Goal: Information Seeking & Learning: Learn about a topic

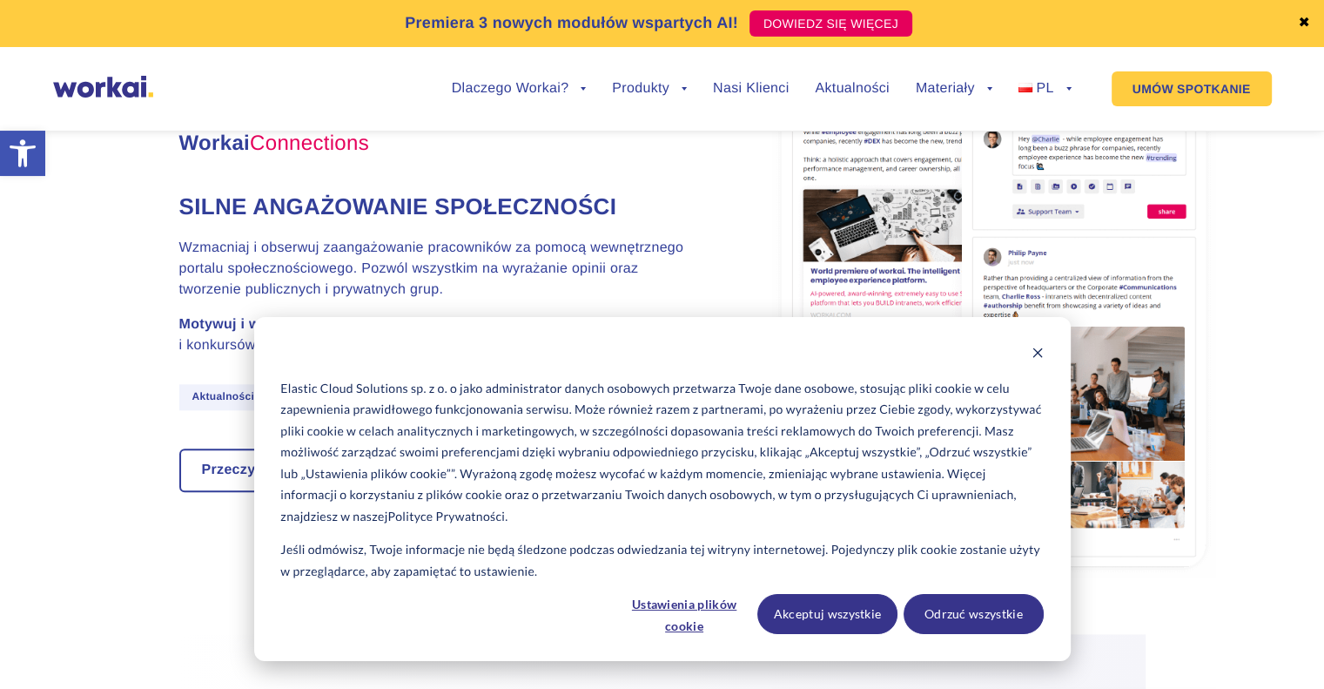
scroll to position [1828, 0]
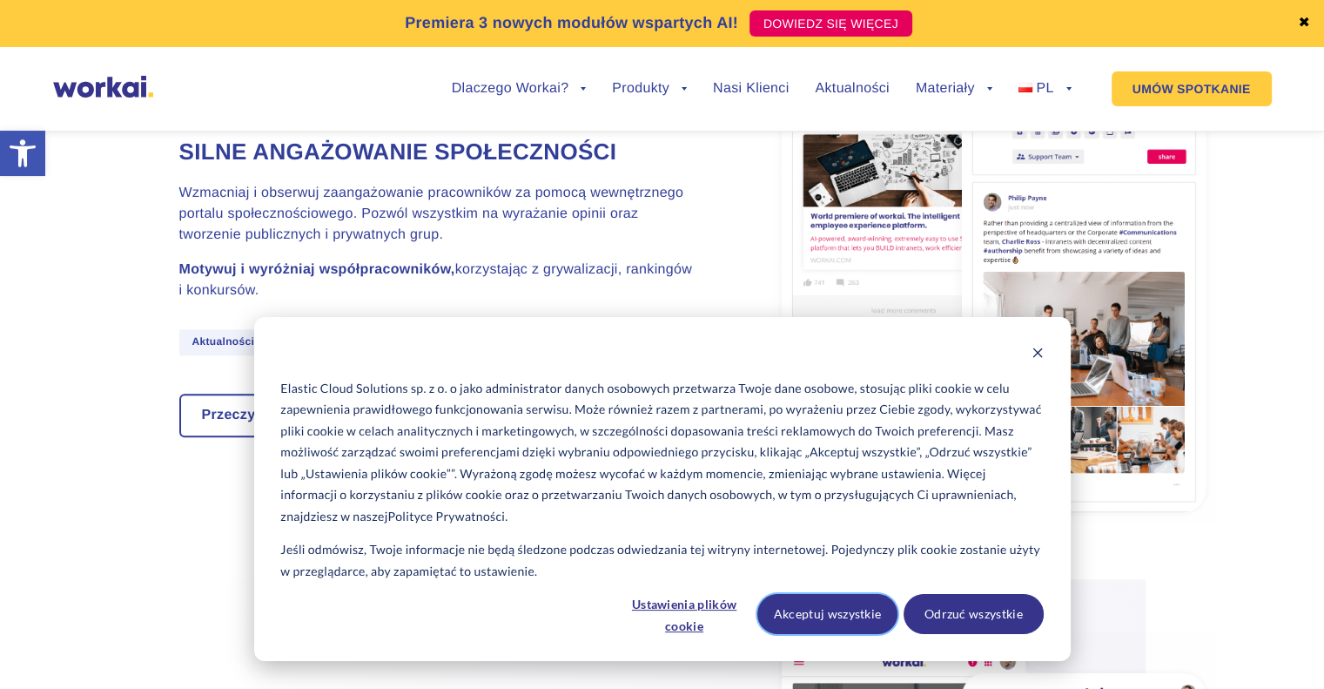
click at [851, 607] on button "Akceptuj wszystkie" at bounding box center [827, 614] width 140 height 40
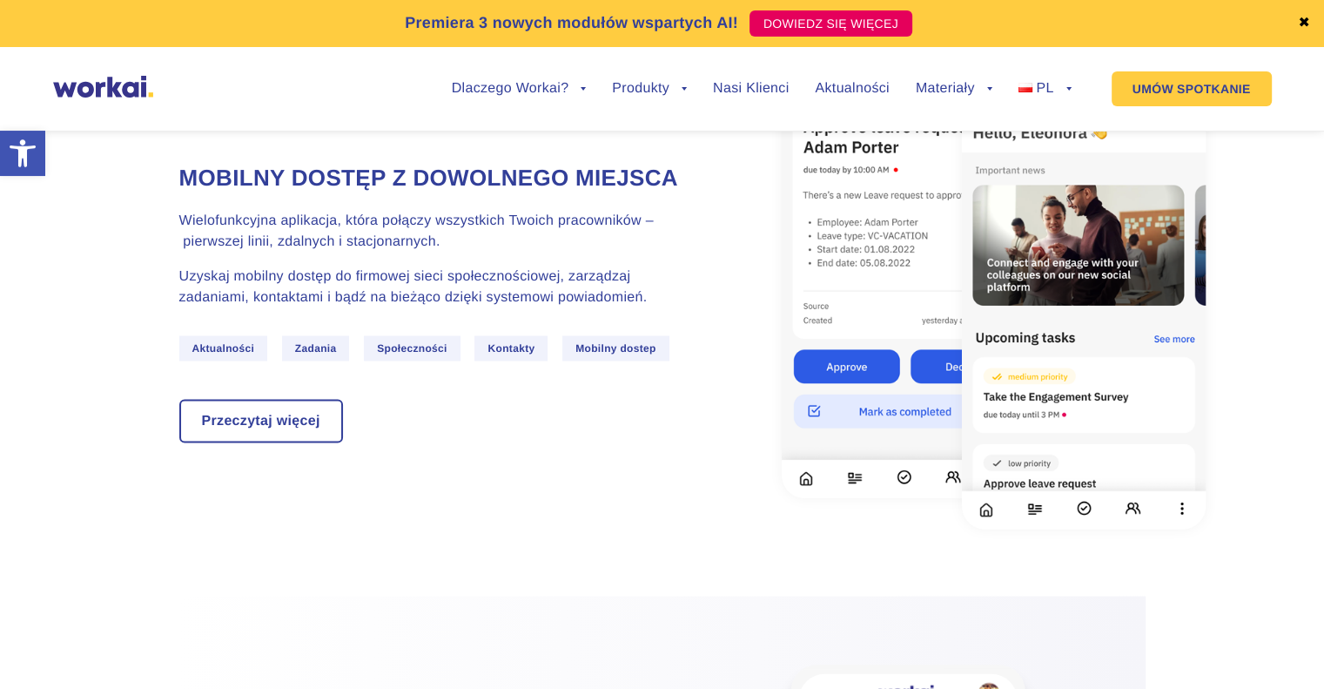
scroll to position [3134, 0]
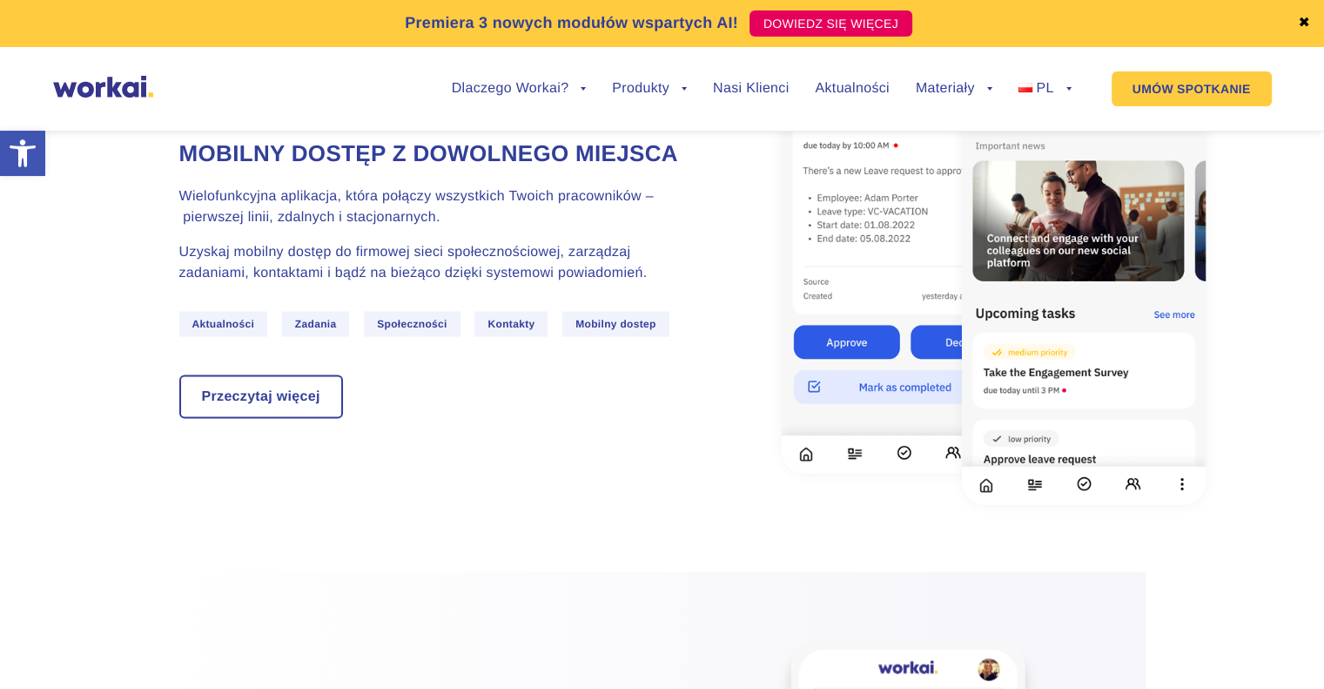
drag, startPoint x: 453, startPoint y: 320, endPoint x: 461, endPoint y: 319, distance: 8.7
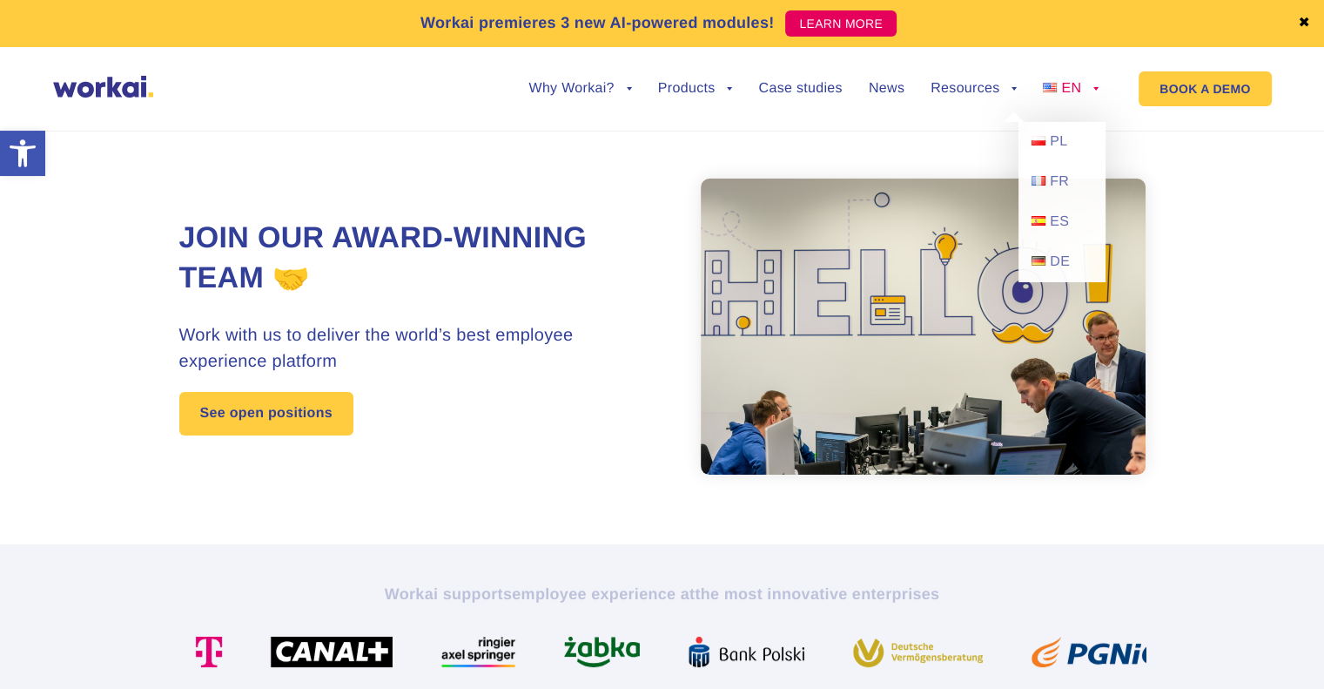
click at [1066, 91] on span "EN" at bounding box center [1071, 88] width 20 height 15
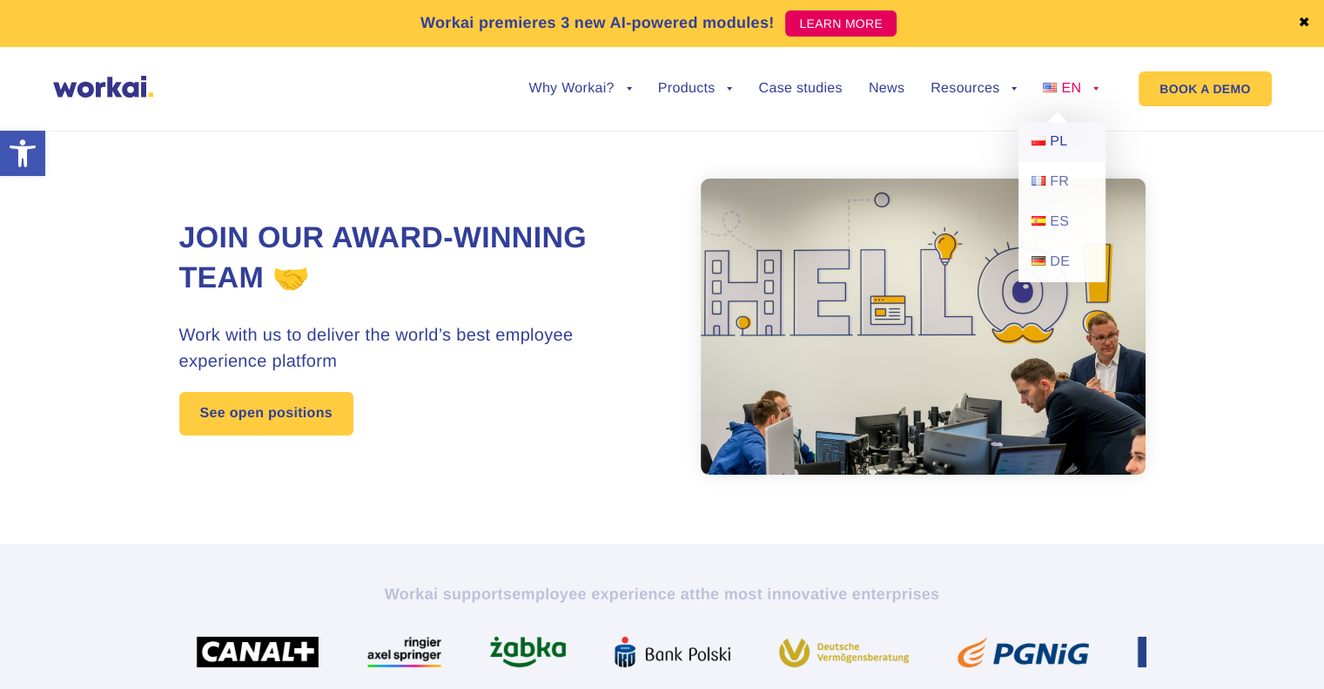
click at [1048, 142] on link "PL" at bounding box center [1062, 142] width 87 height 40
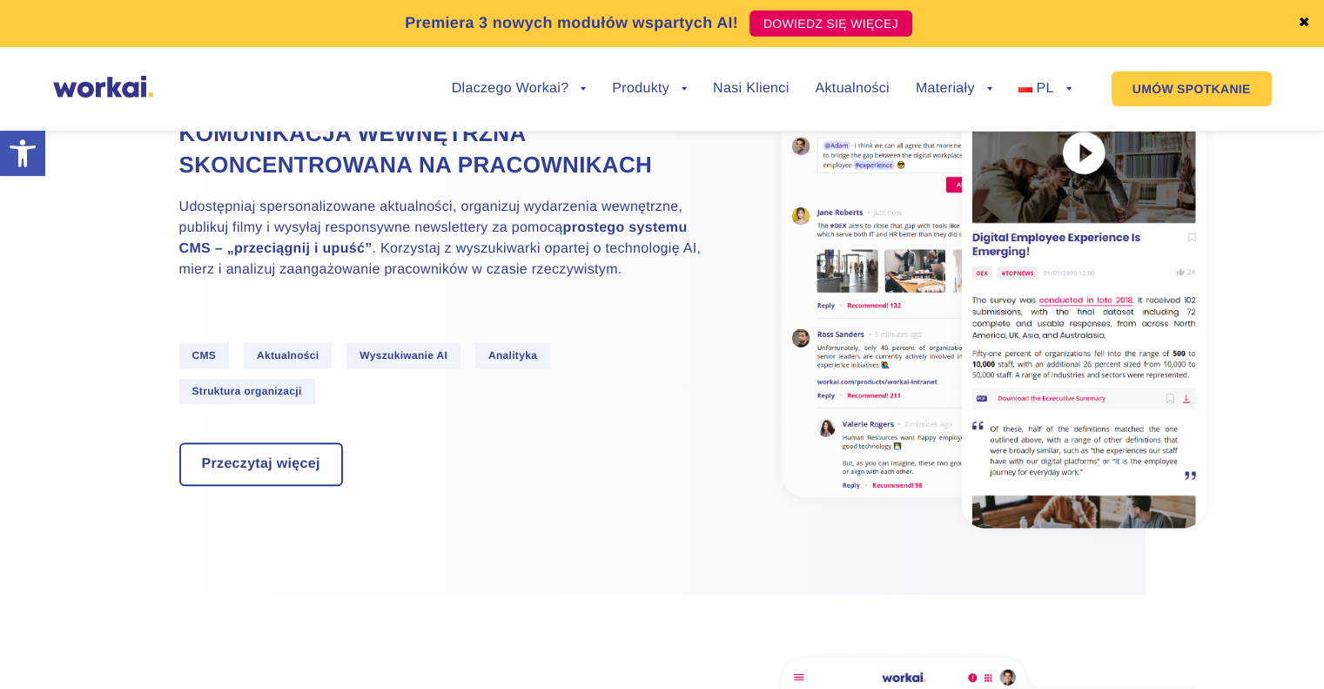
scroll to position [1219, 0]
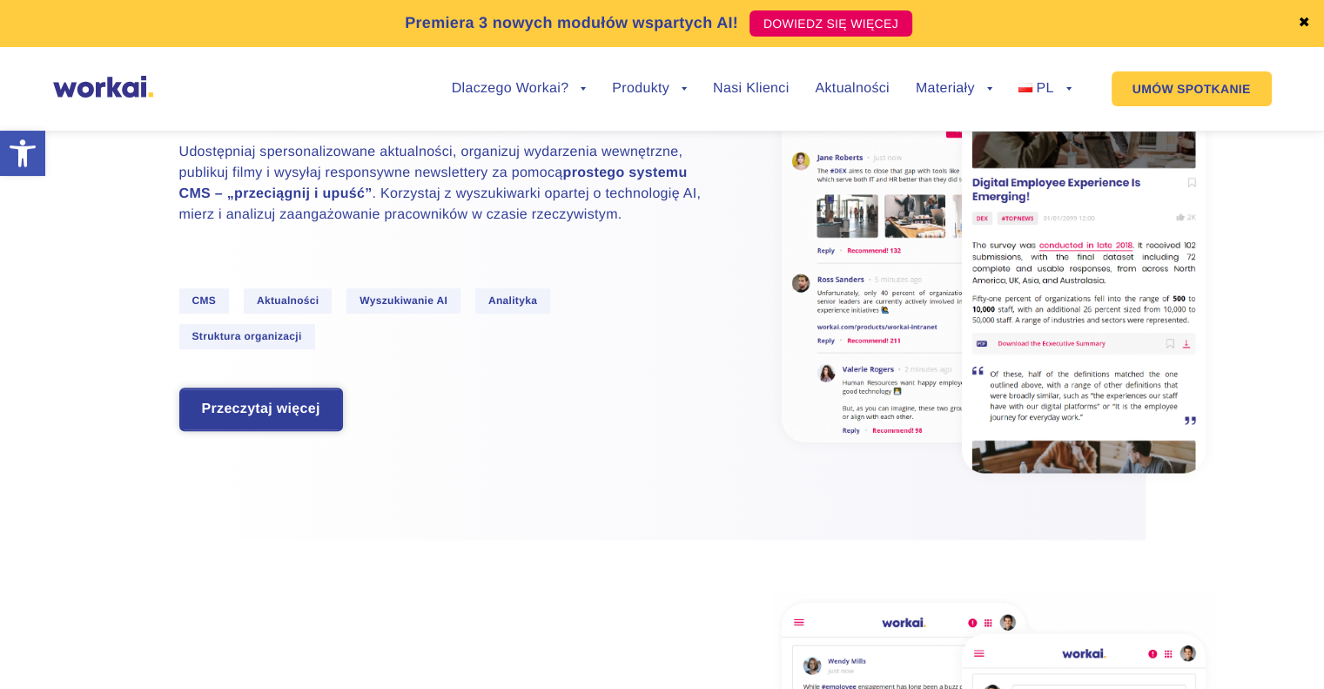
click at [233, 429] on link "Przeczytaj więcej" at bounding box center [261, 409] width 160 height 40
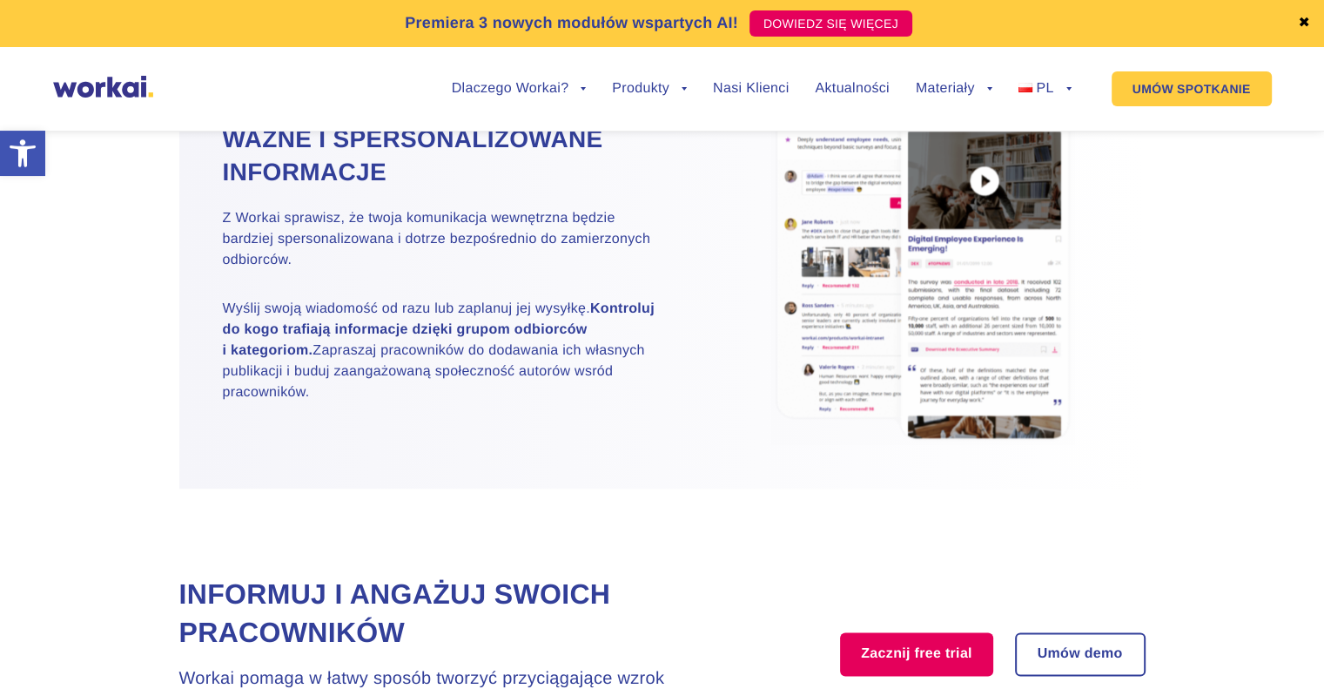
scroll to position [1480, 0]
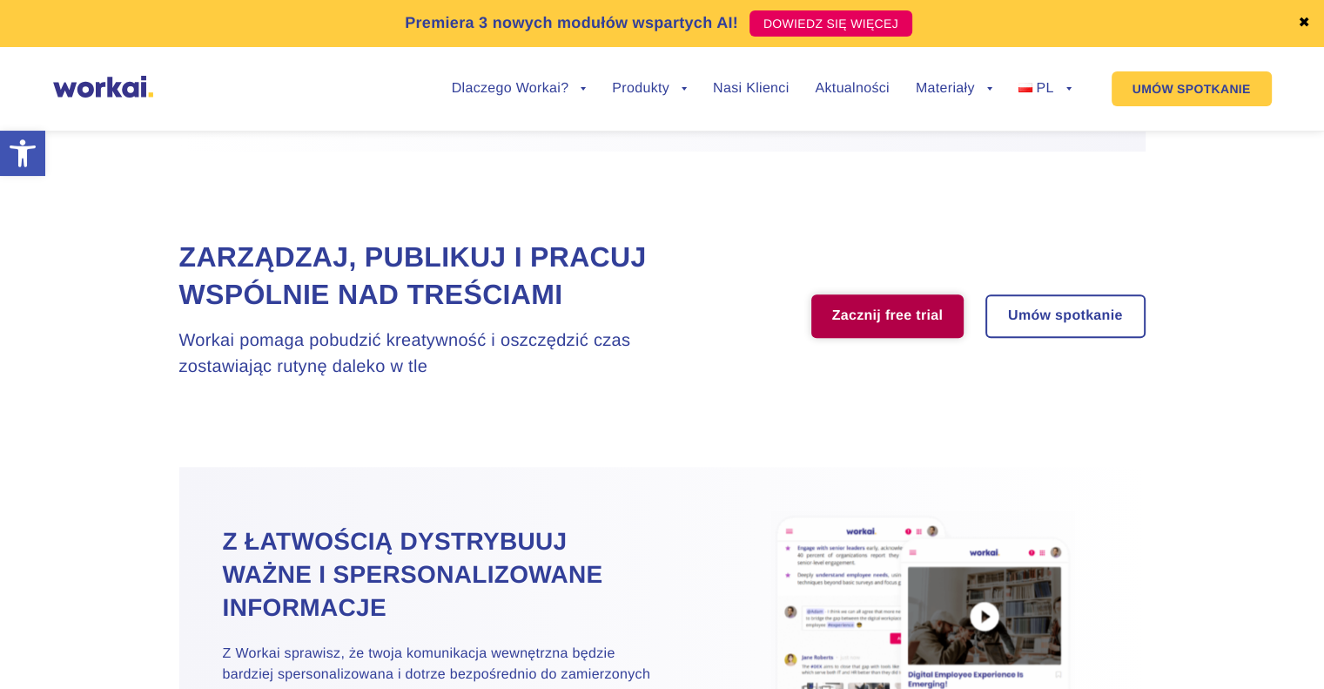
click at [902, 338] on link "Zacznij free trial" at bounding box center [887, 316] width 153 height 44
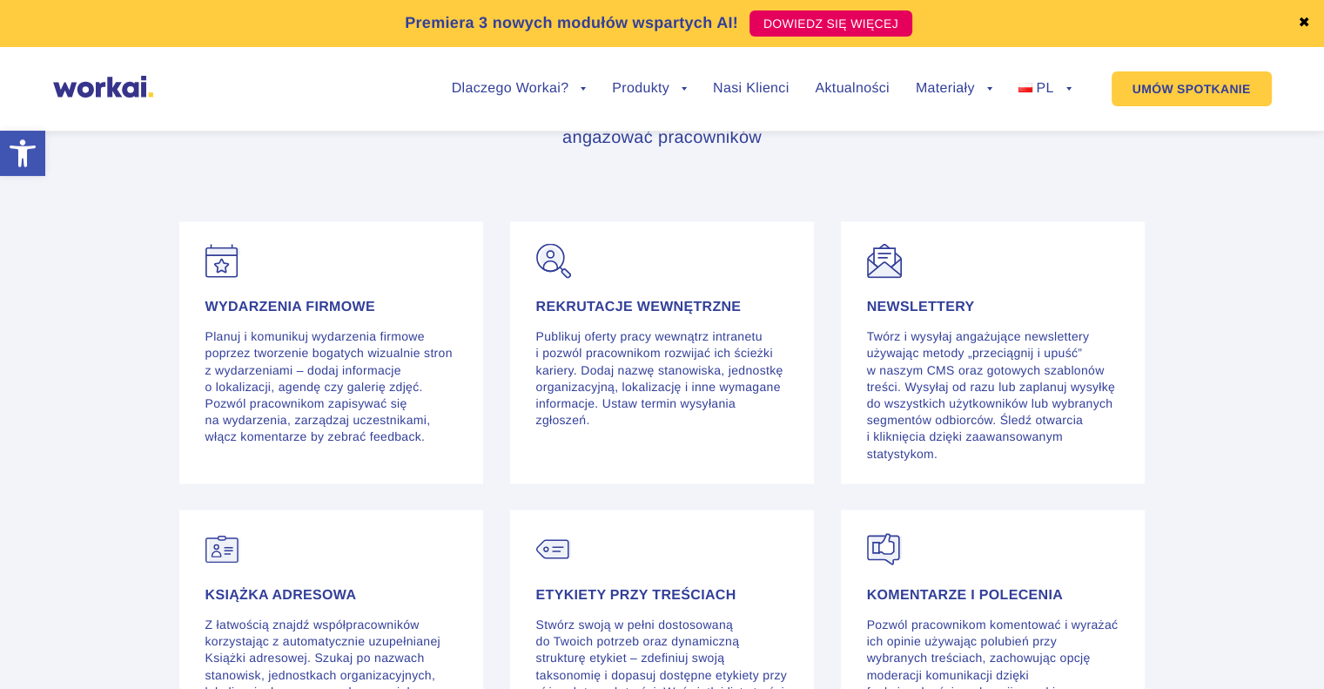
scroll to position [3482, 0]
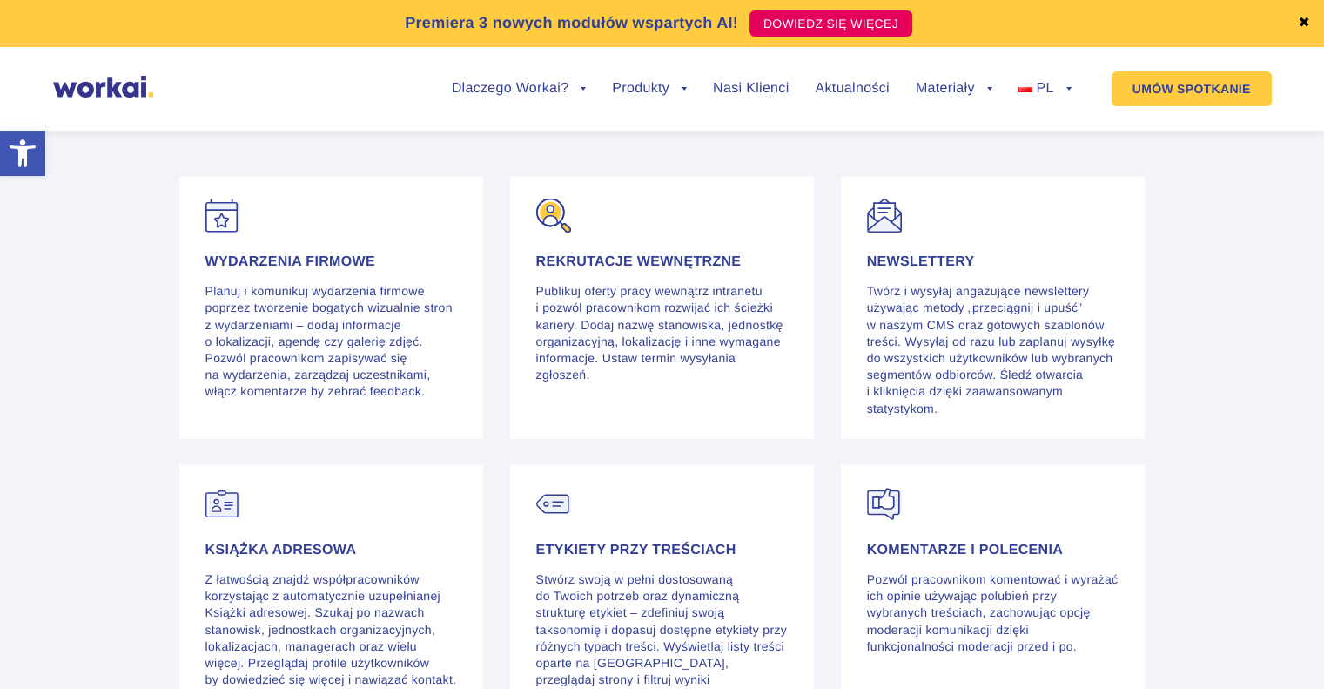
click at [552, 233] on img at bounding box center [553, 215] width 35 height 35
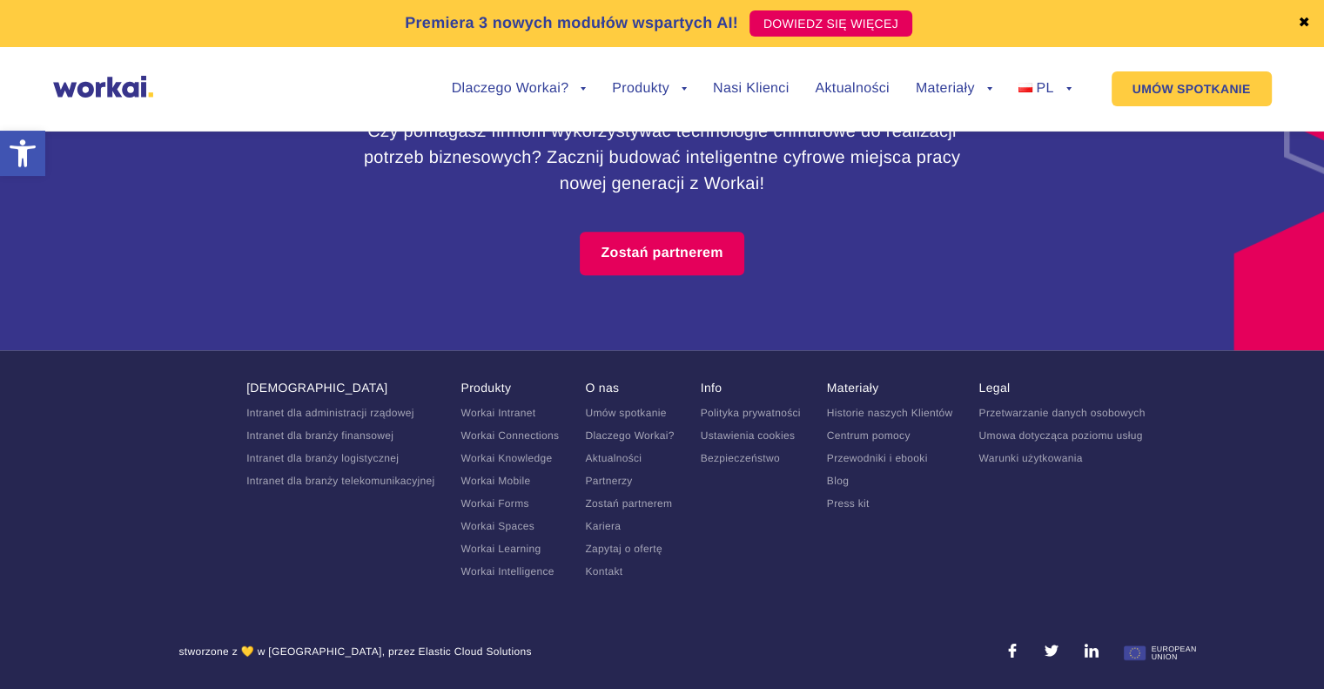
scroll to position [7883, 0]
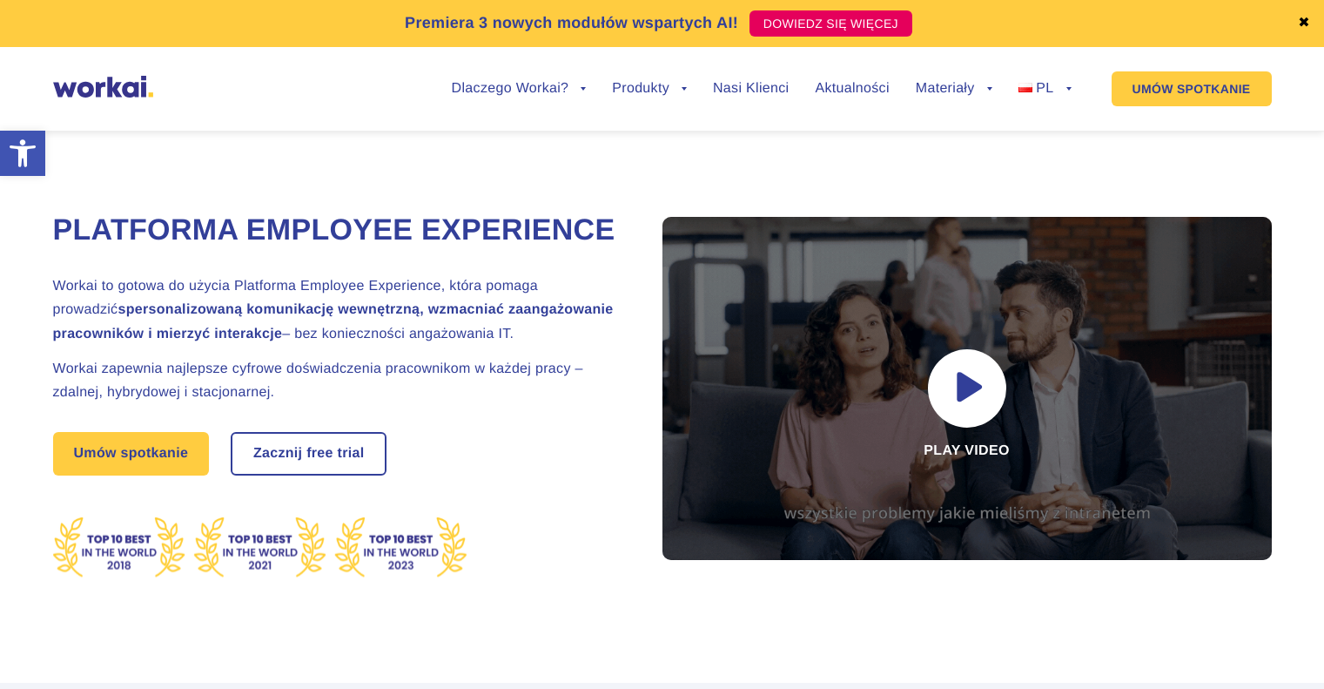
scroll to position [1219, 0]
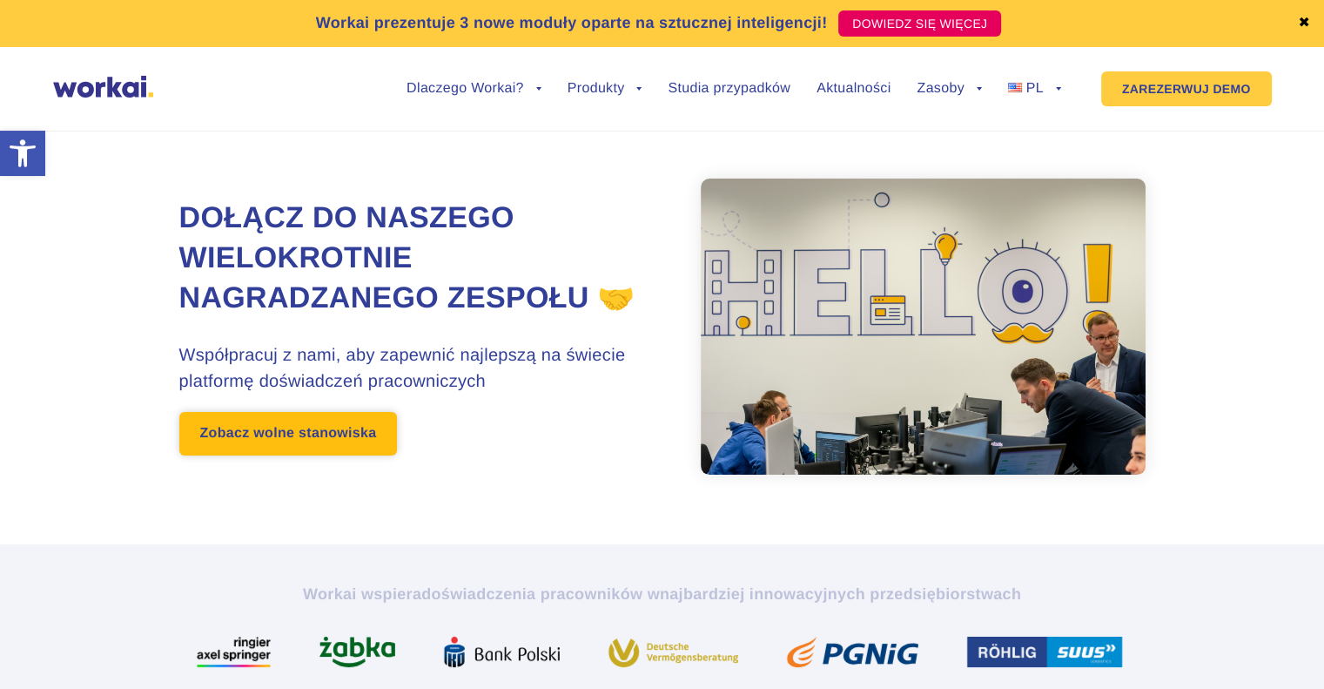
click at [359, 442] on link "Zobacz wolne stanowiska" at bounding box center [288, 434] width 219 height 44
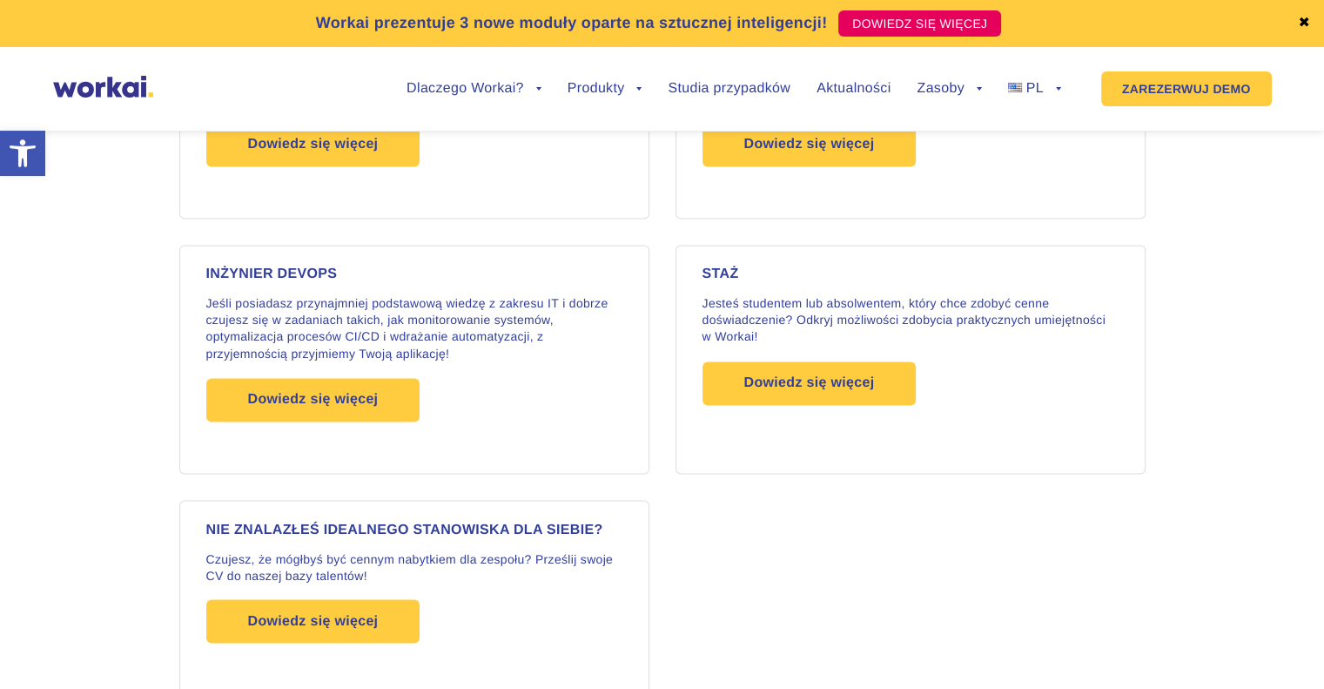
scroll to position [2872, 0]
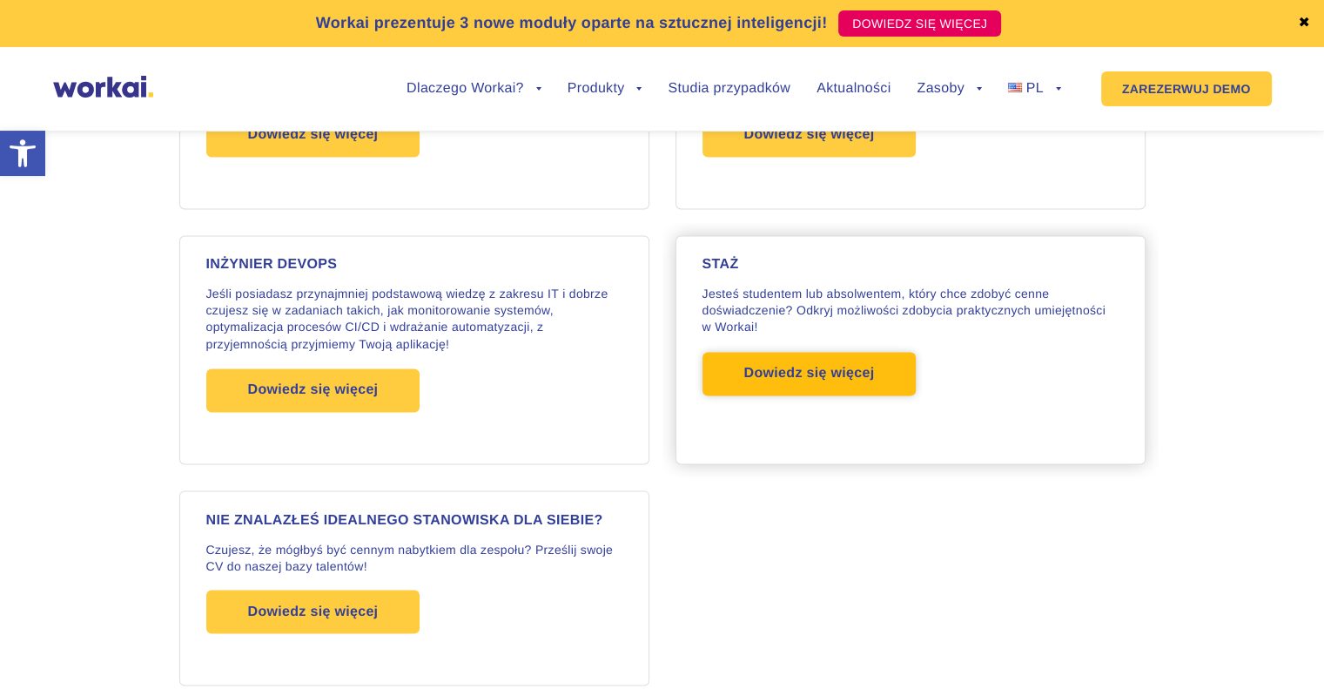
click at [770, 366] on font "Dowiedz się więcej" at bounding box center [809, 373] width 131 height 15
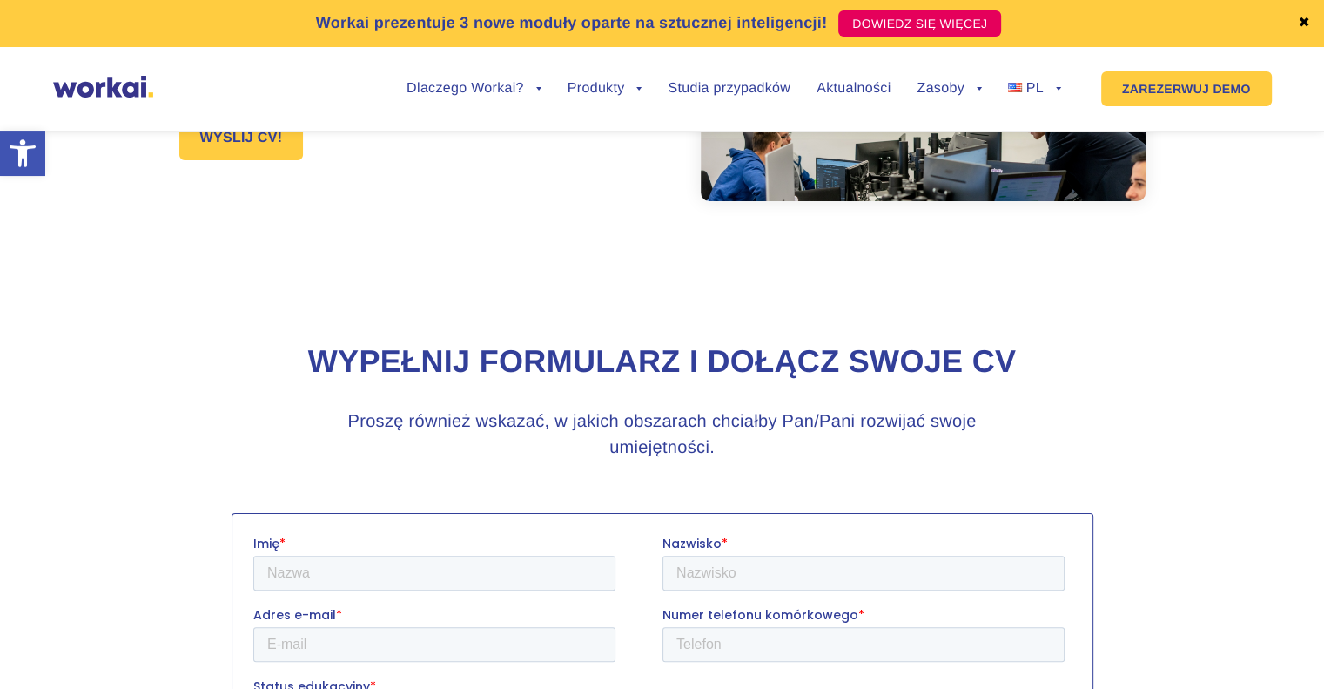
scroll to position [174, 0]
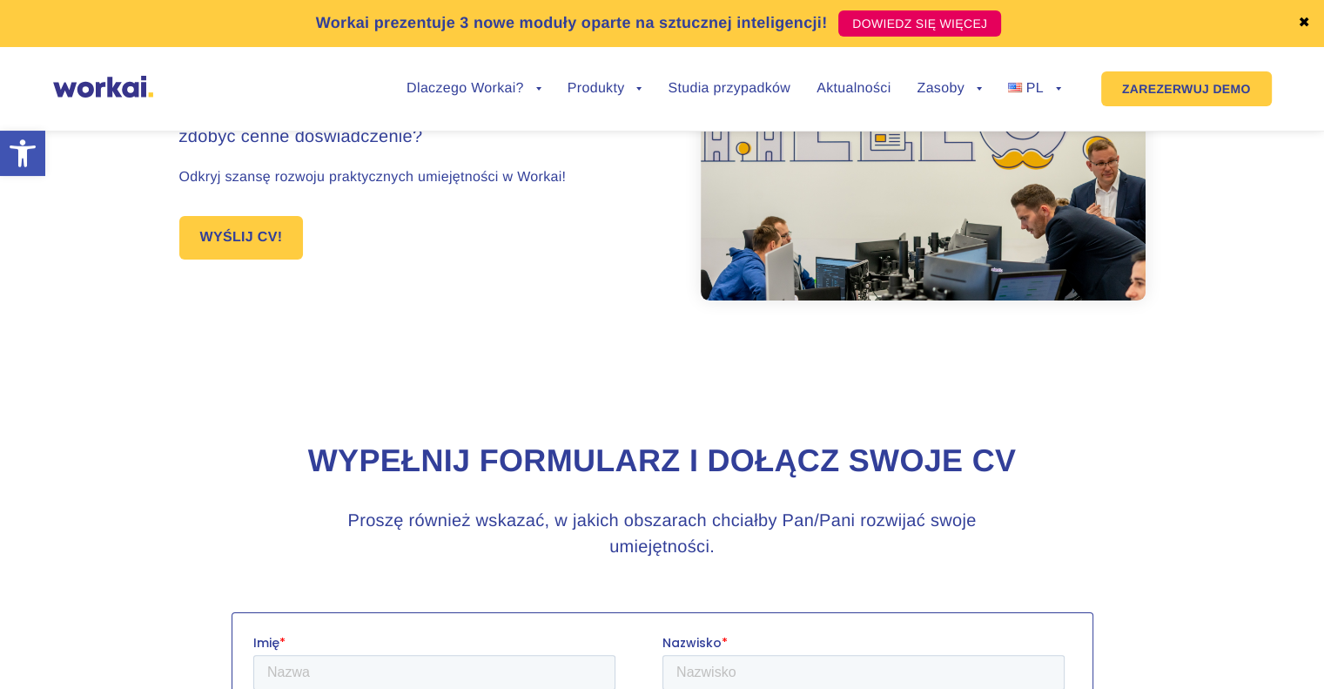
drag, startPoint x: 346, startPoint y: 310, endPoint x: 360, endPoint y: 307, distance: 15.0
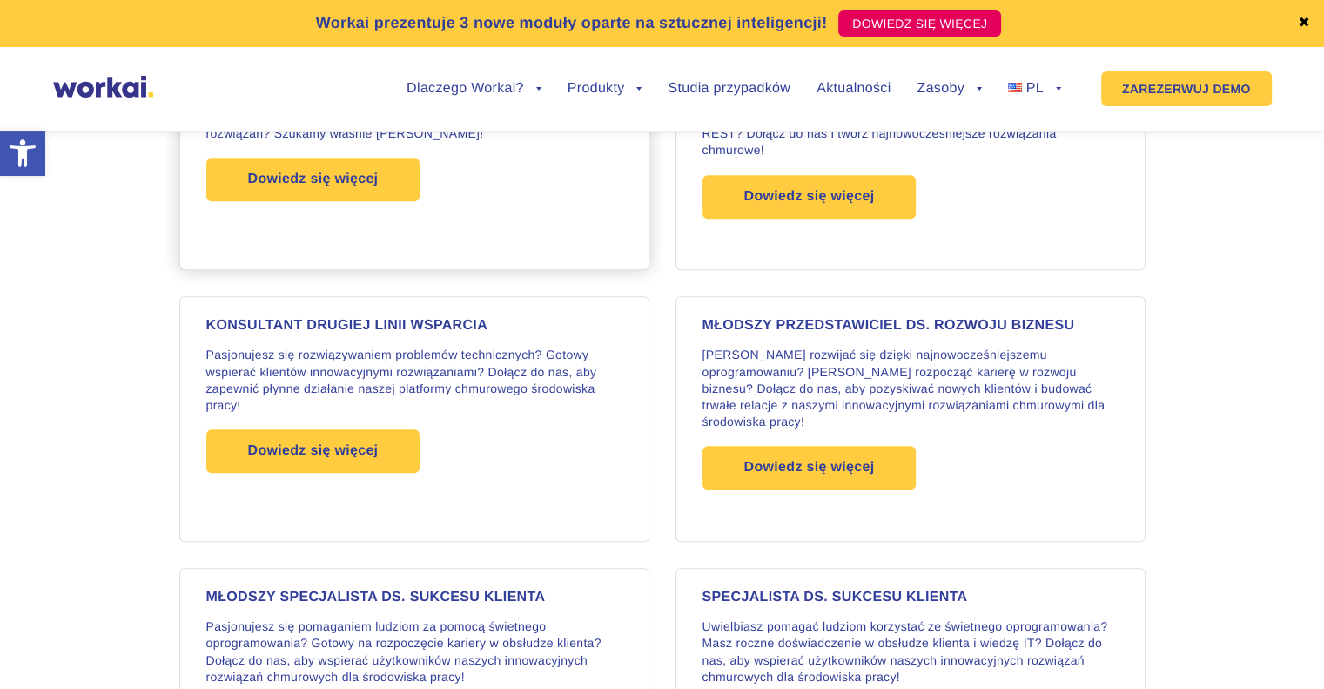
scroll to position [1770, 0]
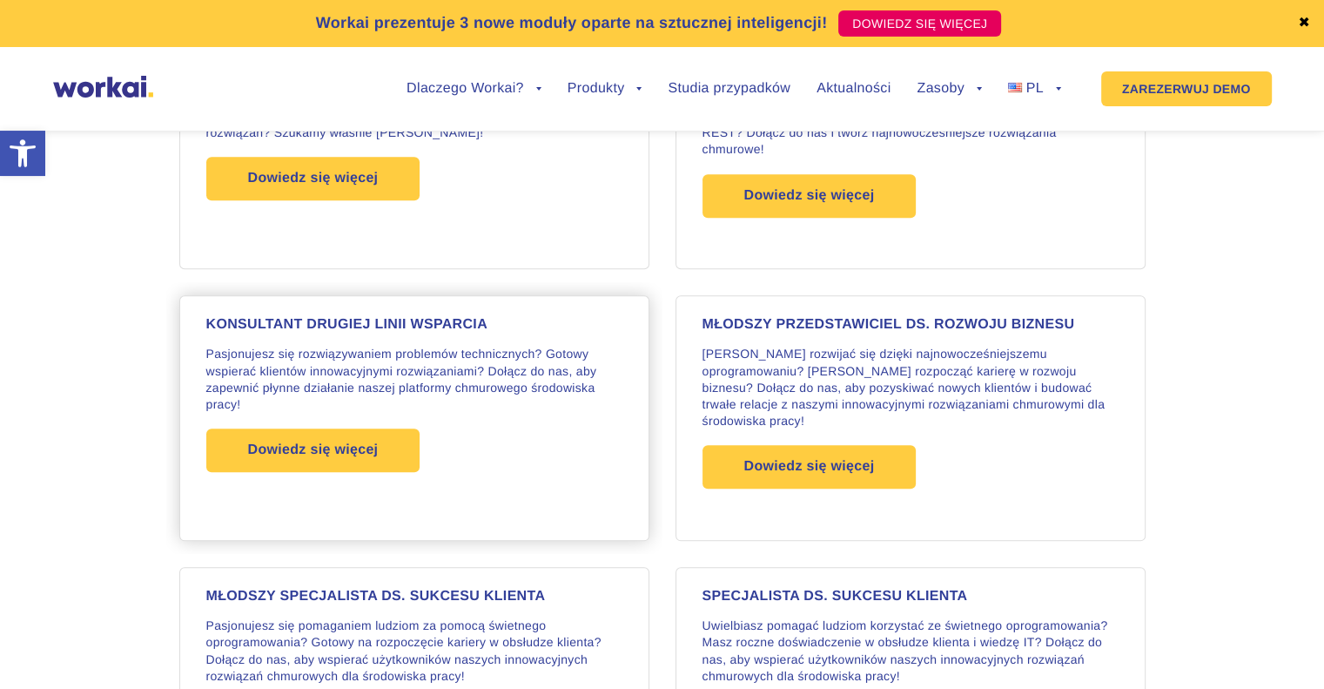
click at [442, 332] on font "KONSULTANT DRUGIEJ LINII WSPARCIA" at bounding box center [346, 324] width 281 height 15
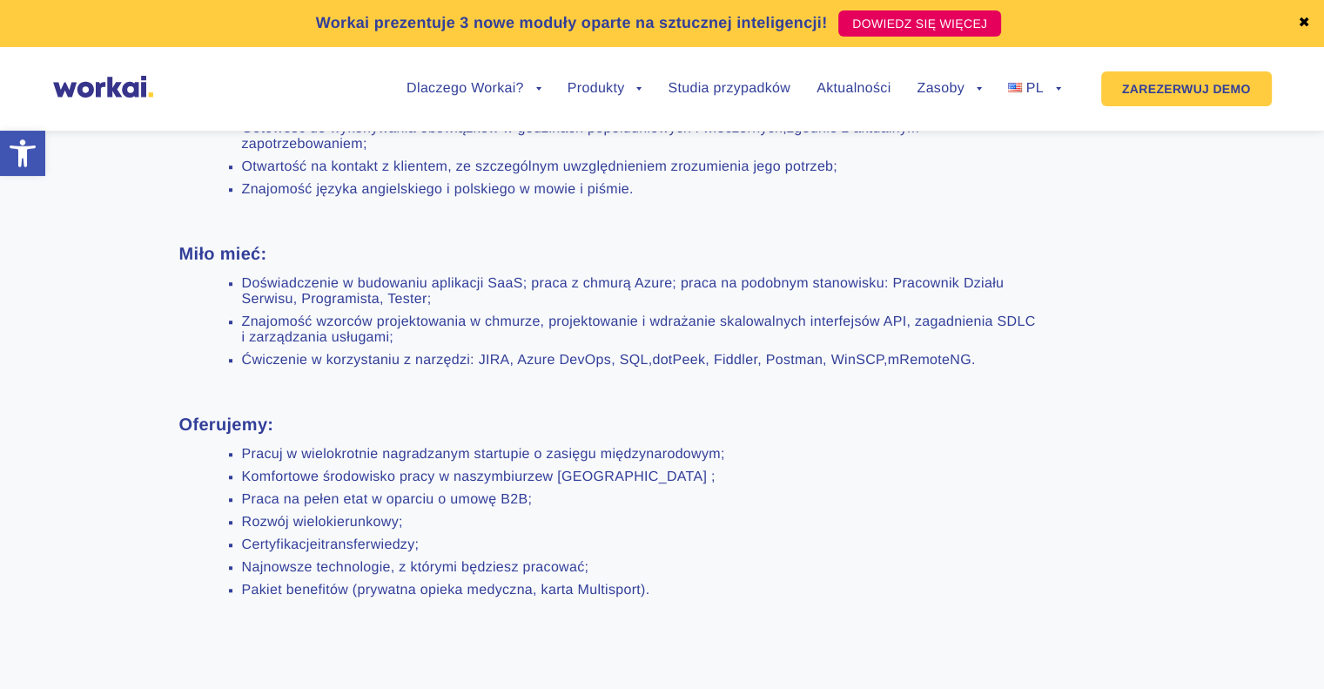
scroll to position [1393, 0]
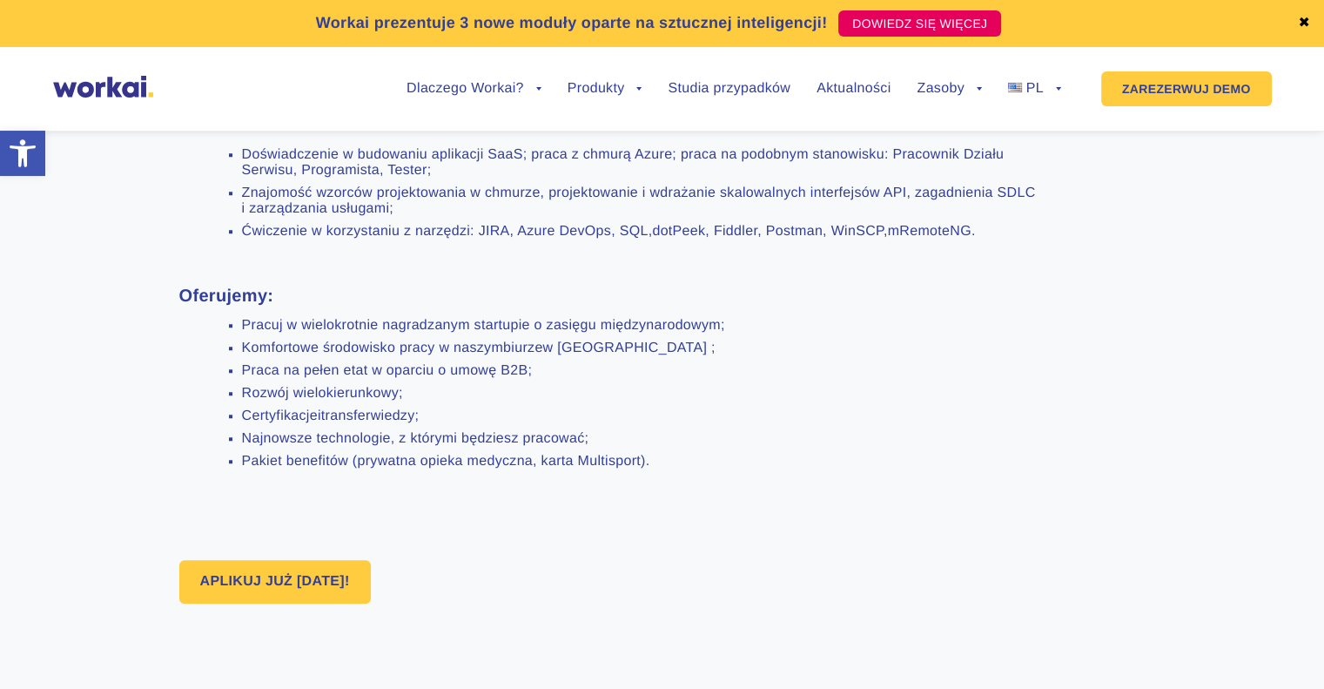
drag, startPoint x: 123, startPoint y: 370, endPoint x: 135, endPoint y: 366, distance: 12.9
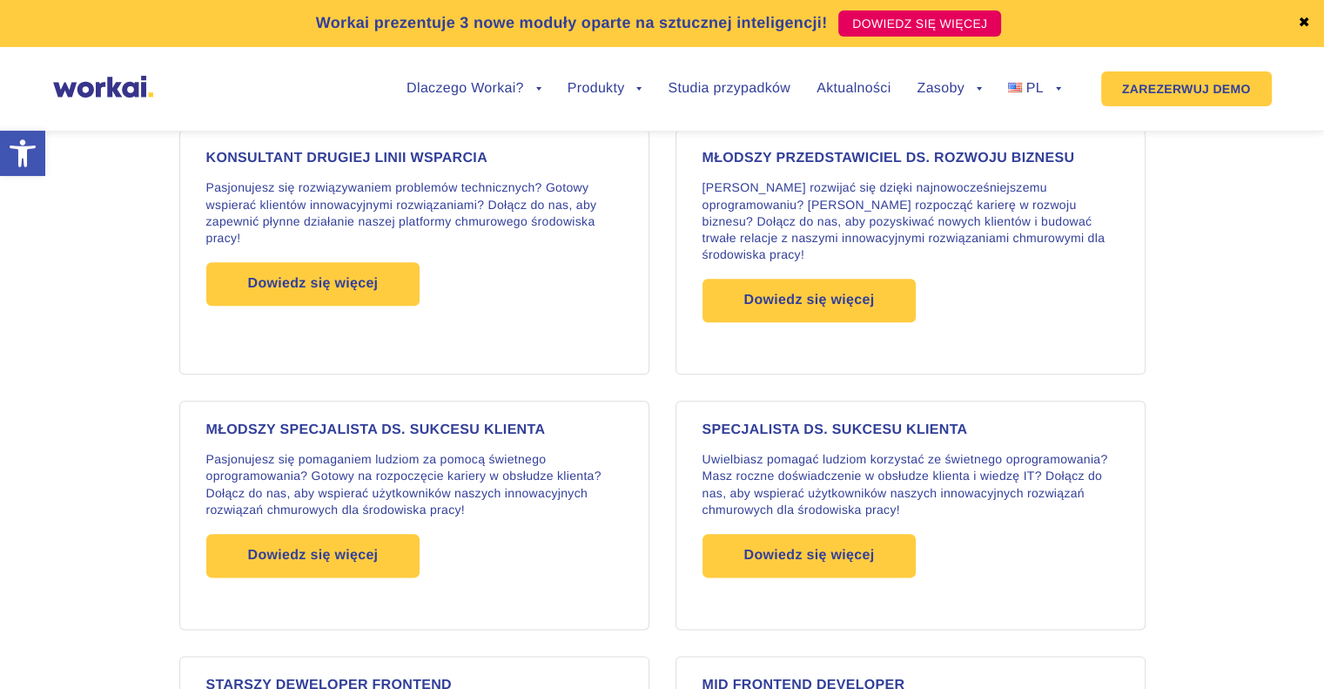
scroll to position [1944, 0]
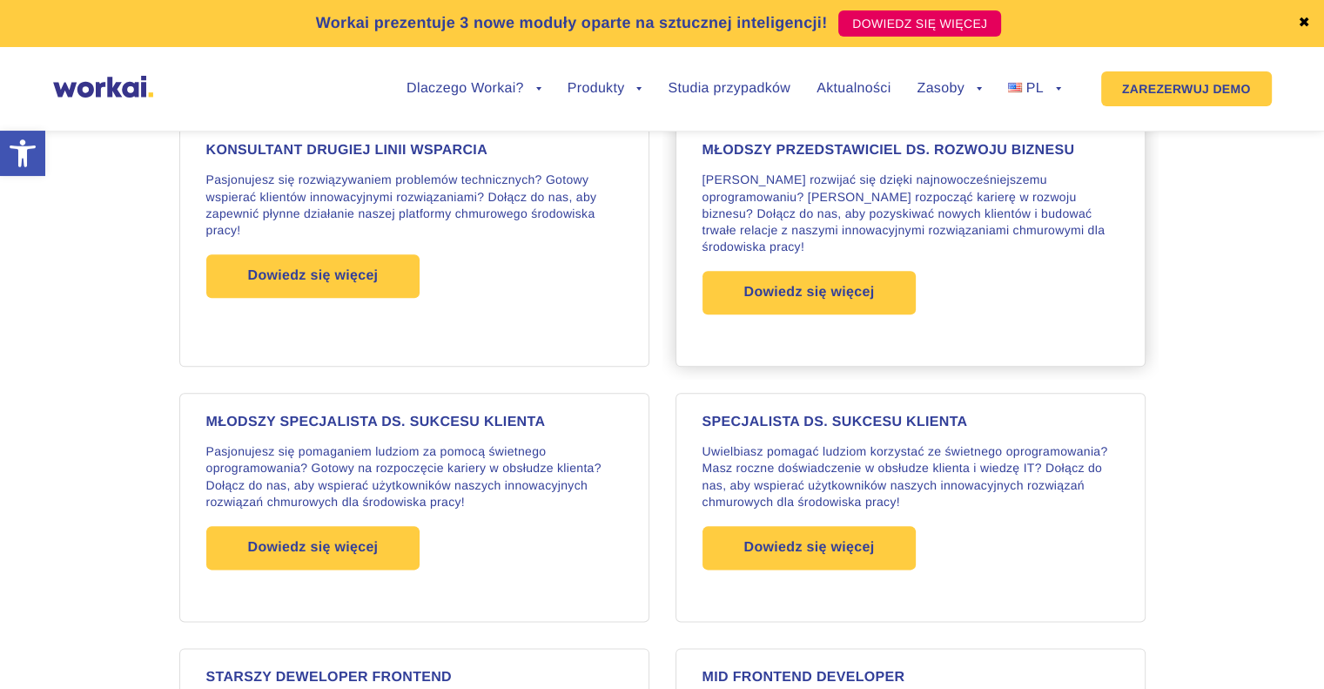
click at [741, 196] on font "Chcesz rozwijać się dzięki najnowocześniejszemu oprogramowaniu? Chcesz rozpoczą…" at bounding box center [904, 212] width 403 height 81
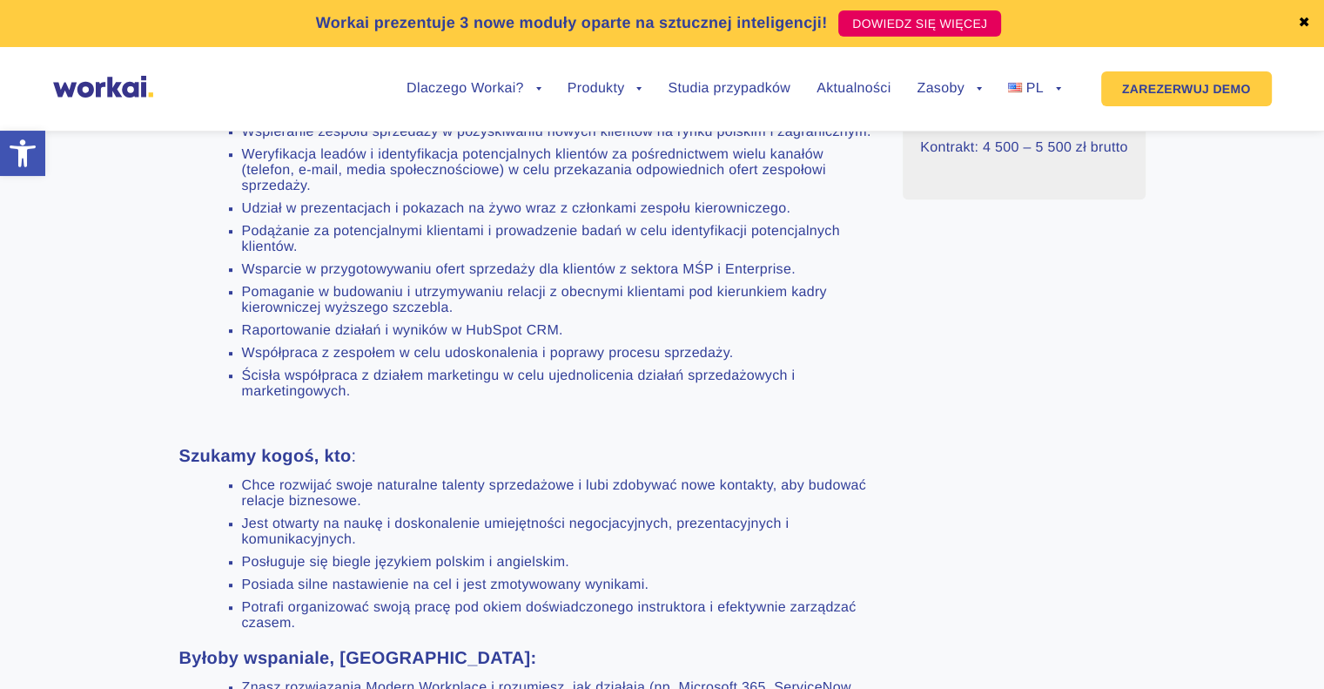
scroll to position [916, 0]
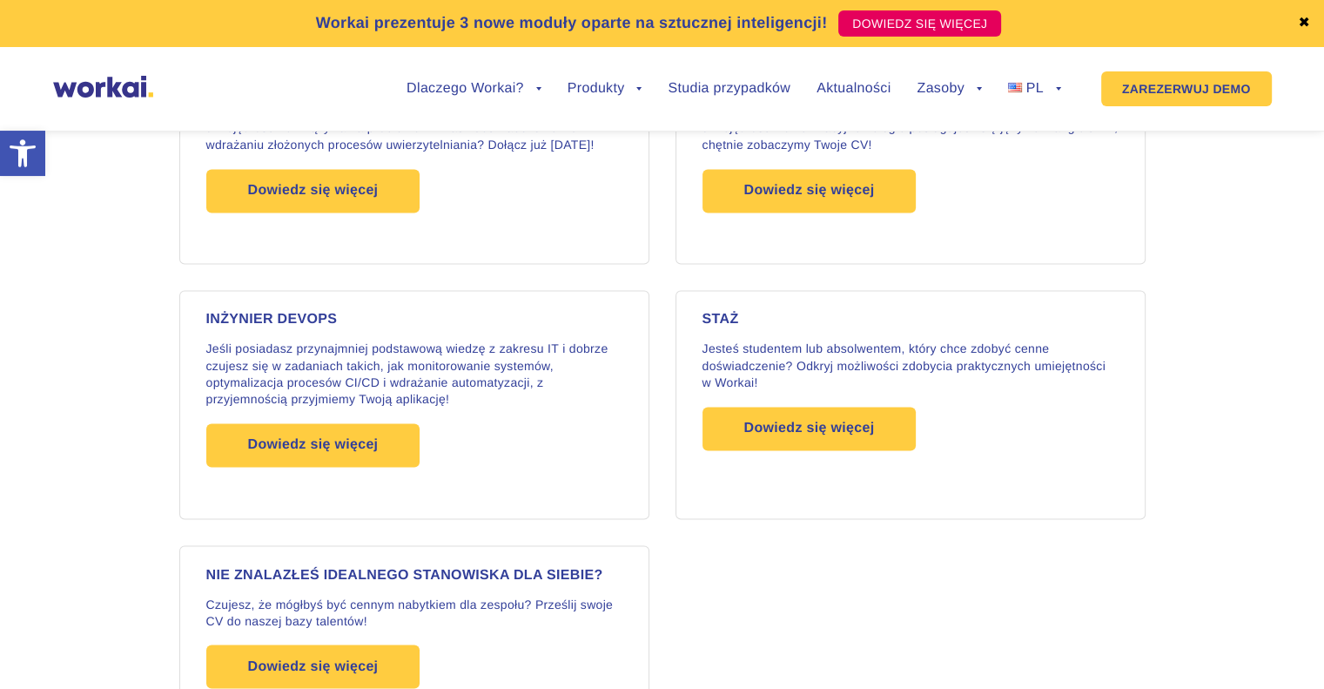
scroll to position [2848, 0]
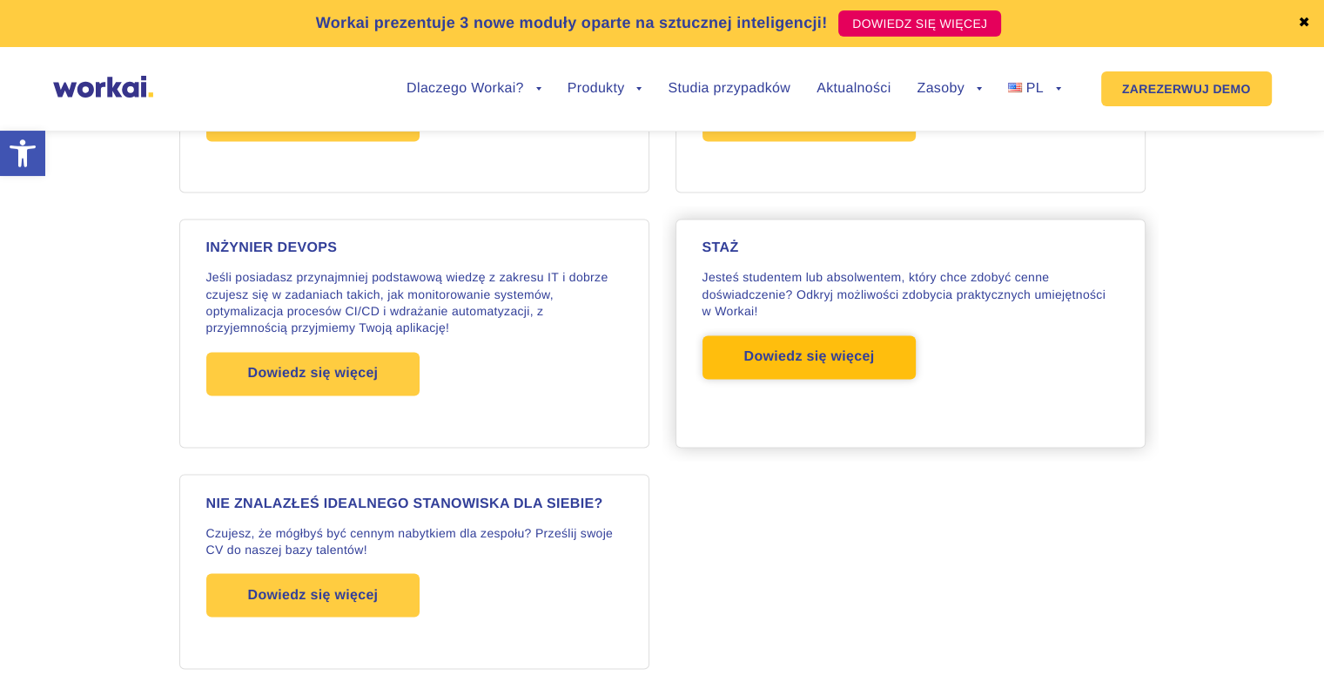
click at [789, 352] on font "Dowiedz się więcej" at bounding box center [809, 356] width 131 height 15
